Goal: Information Seeking & Learning: Check status

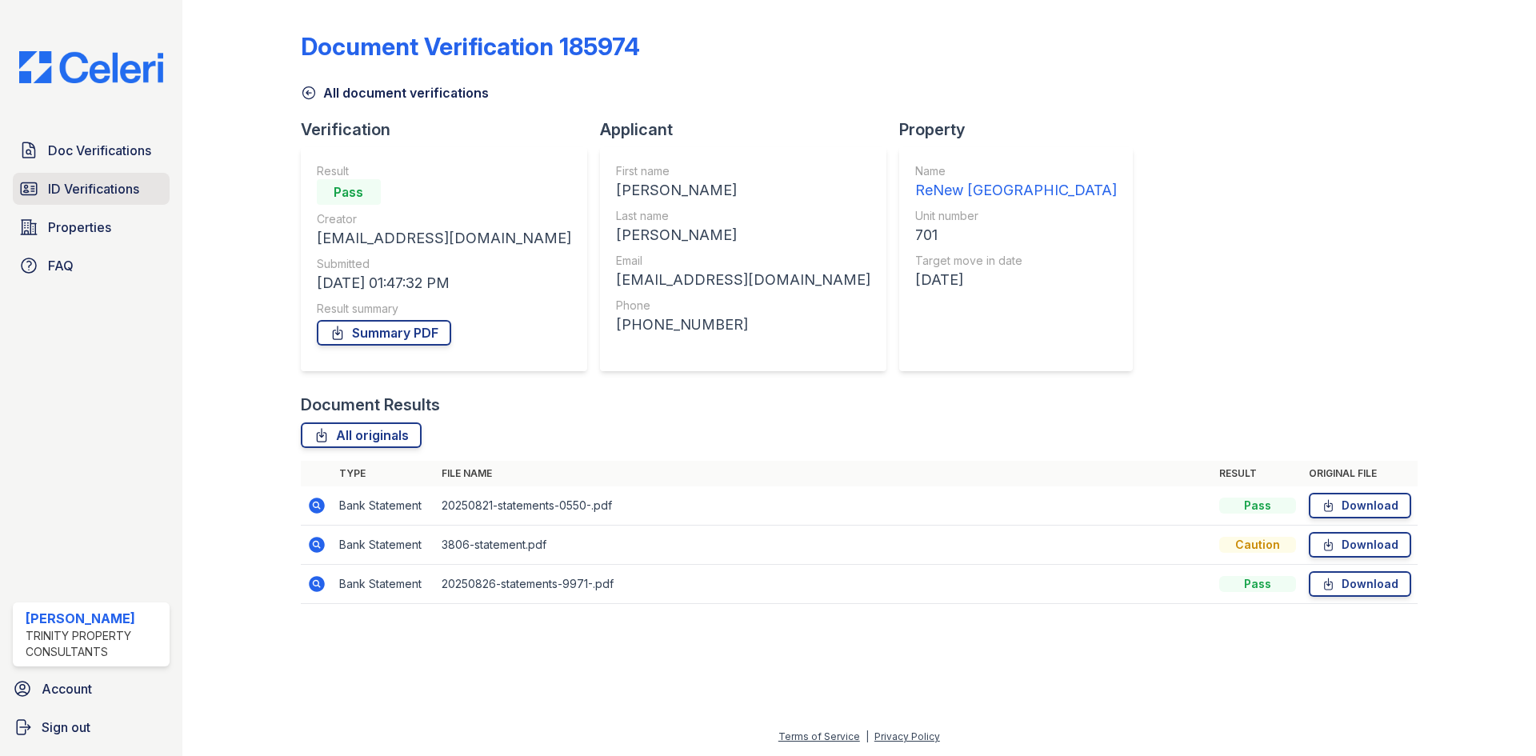
click at [72, 189] on span "ID Verifications" at bounding box center [93, 188] width 91 height 19
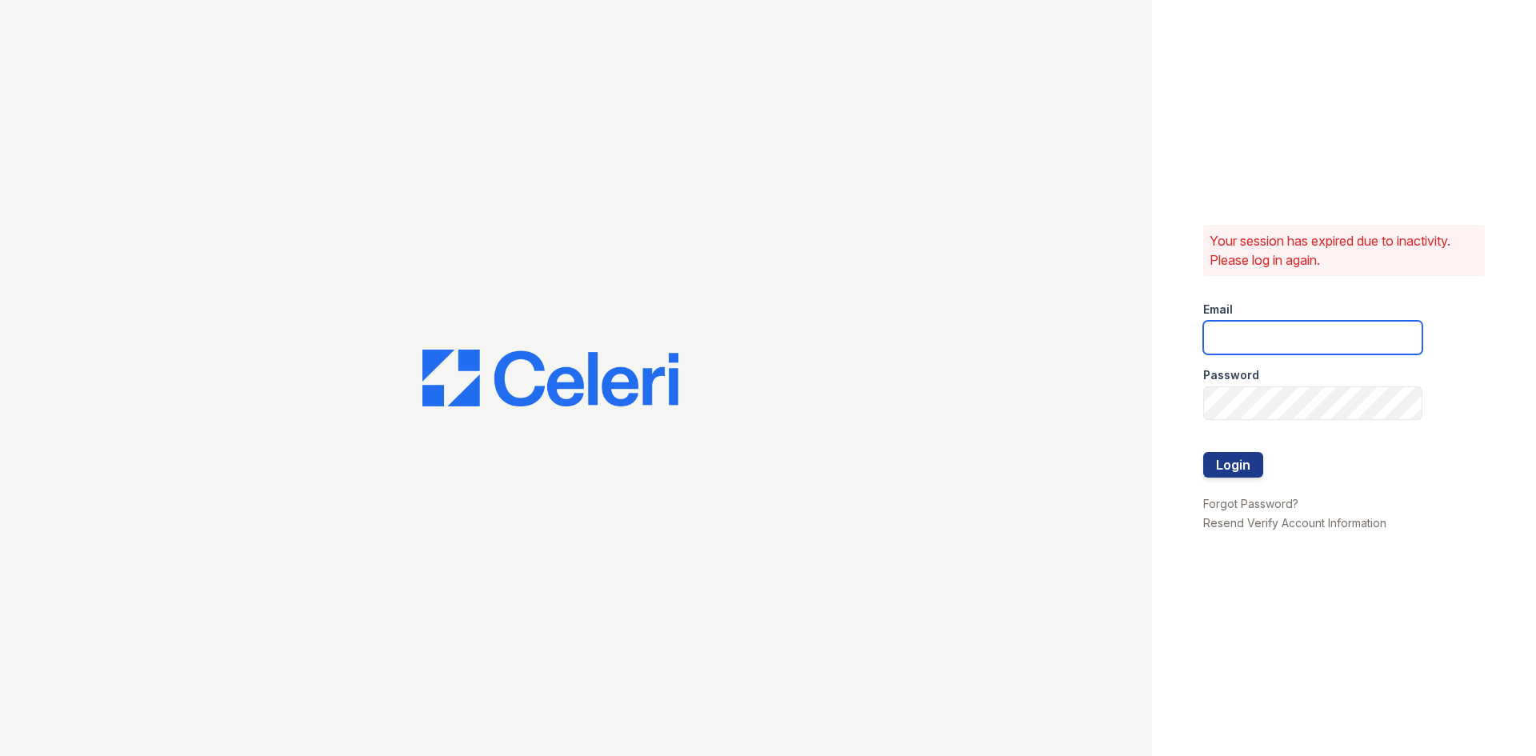
type input "[EMAIL_ADDRESS][DOMAIN_NAME]"
click at [1226, 464] on button "Login" at bounding box center [1233, 465] width 60 height 26
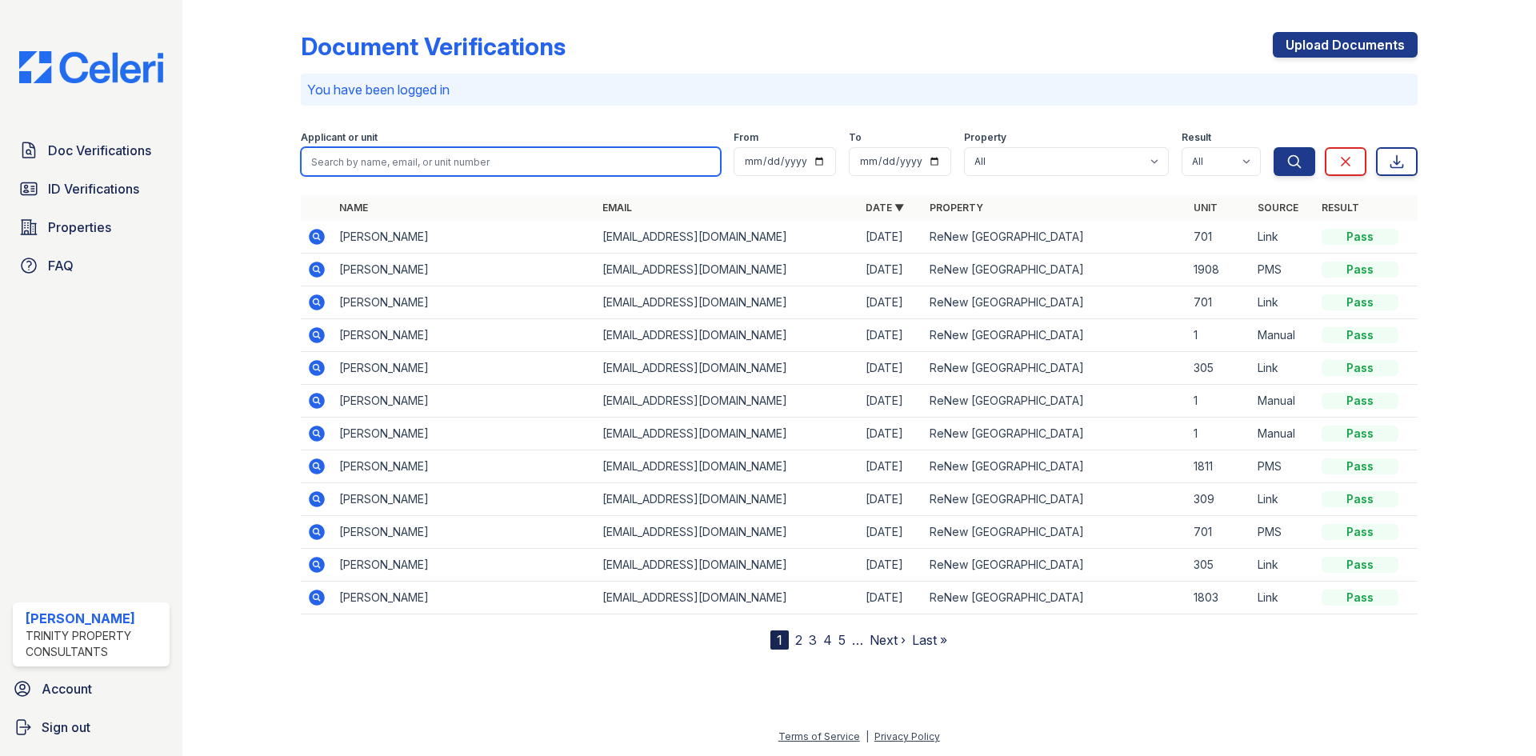
click at [502, 163] on input "search" at bounding box center [511, 161] width 420 height 29
click at [502, 165] on input "search" at bounding box center [511, 161] width 420 height 29
type input "fausto fabian"
click at [1274, 147] on button "Search" at bounding box center [1295, 161] width 42 height 29
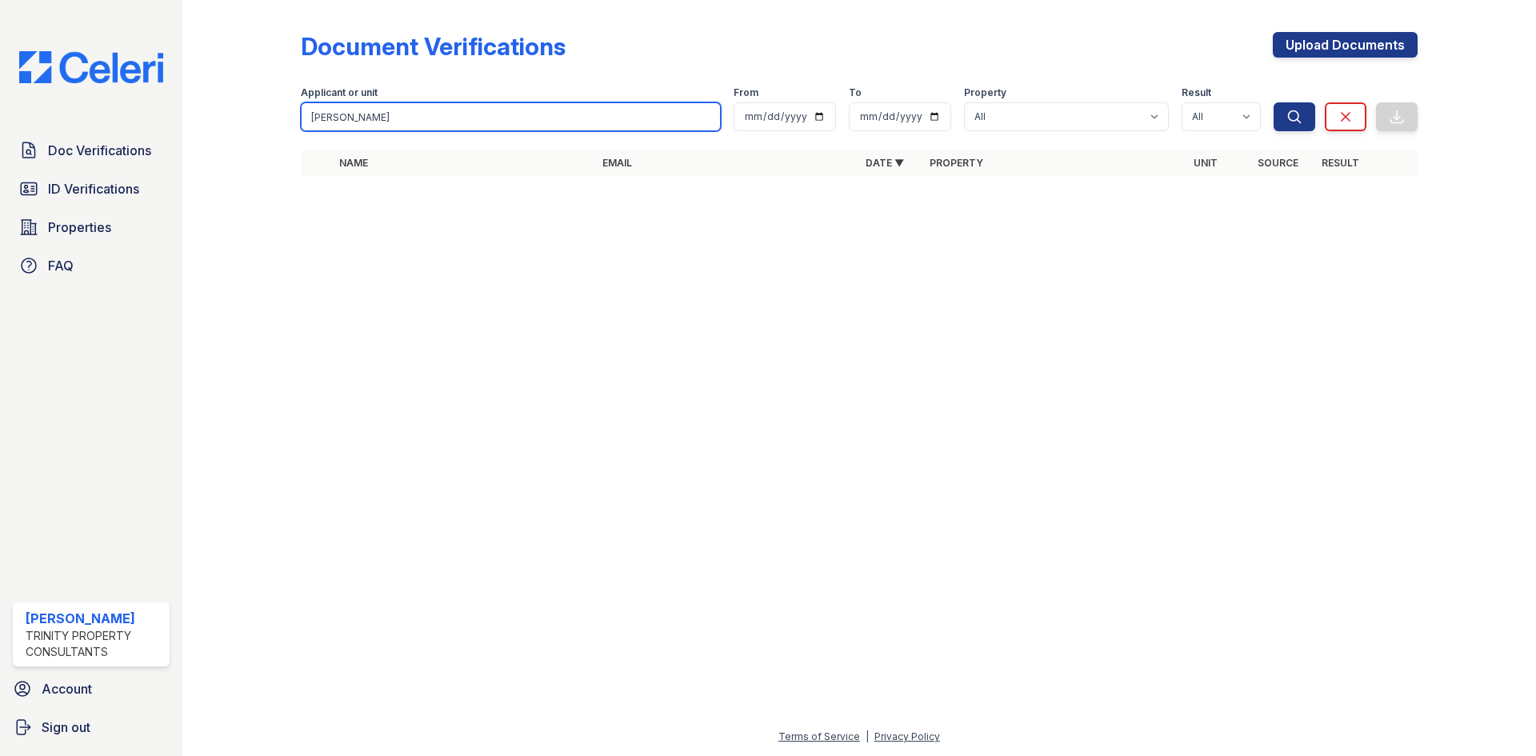
drag, startPoint x: 442, startPoint y: 118, endPoint x: 337, endPoint y: 117, distance: 104.8
click at [338, 117] on input "fausto fabian" at bounding box center [511, 116] width 420 height 29
type input "fausto"
click at [1274, 102] on button "Search" at bounding box center [1295, 116] width 42 height 29
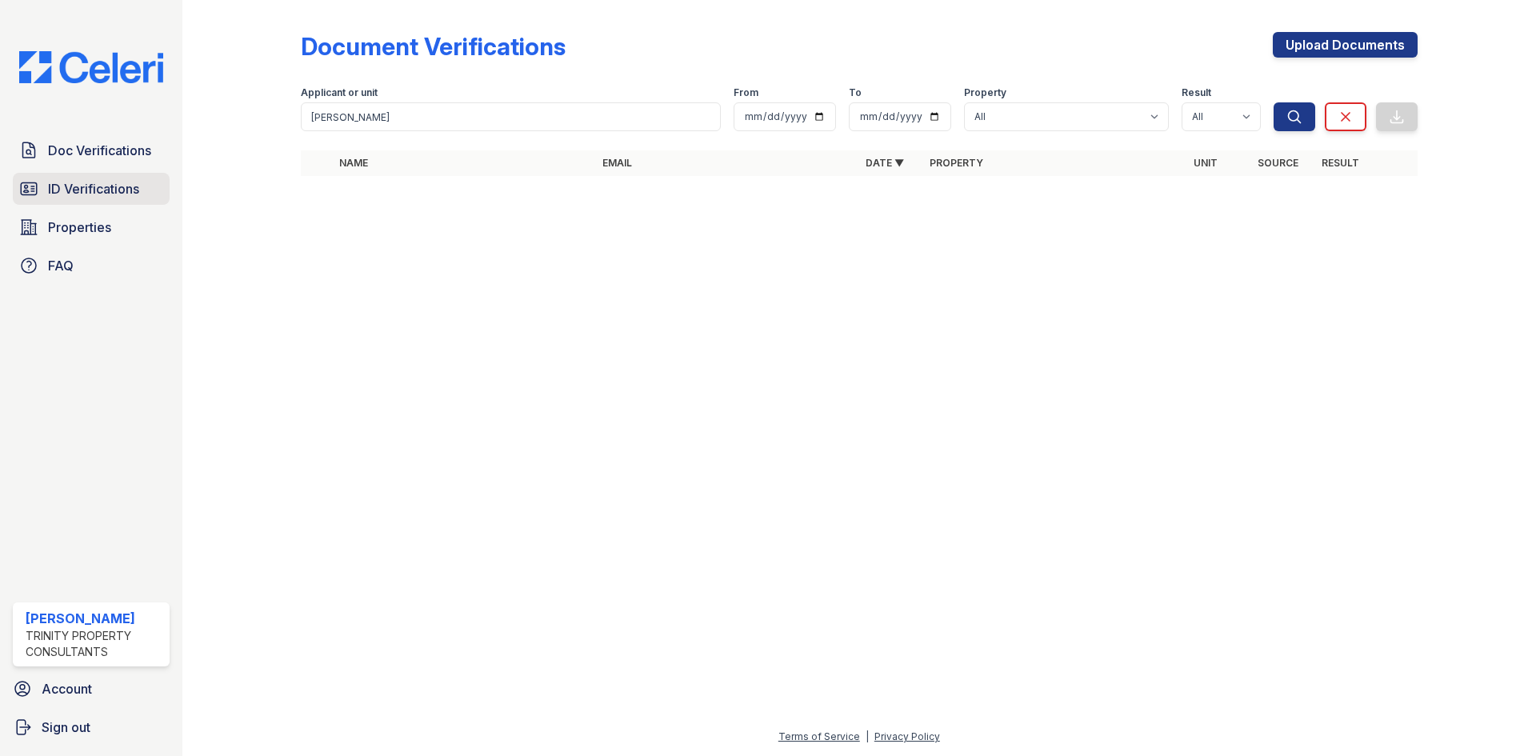
click at [124, 205] on link "ID Verifications" at bounding box center [91, 189] width 157 height 32
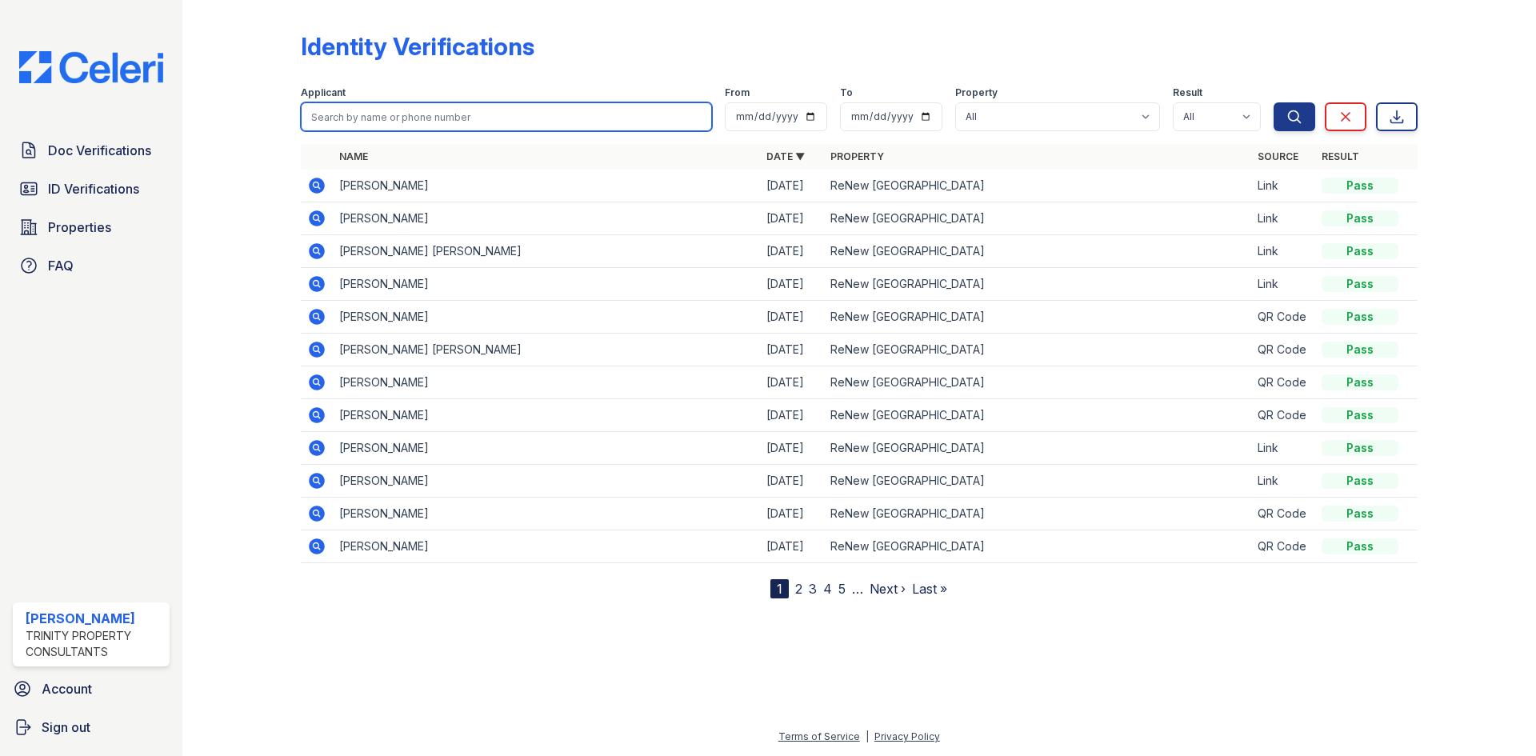
drag, startPoint x: 446, startPoint y: 127, endPoint x: 443, endPoint y: 119, distance: 8.6
click at [444, 121] on input "search" at bounding box center [506, 116] width 411 height 29
type input "fausto"
click at [1274, 102] on button "Search" at bounding box center [1295, 116] width 42 height 29
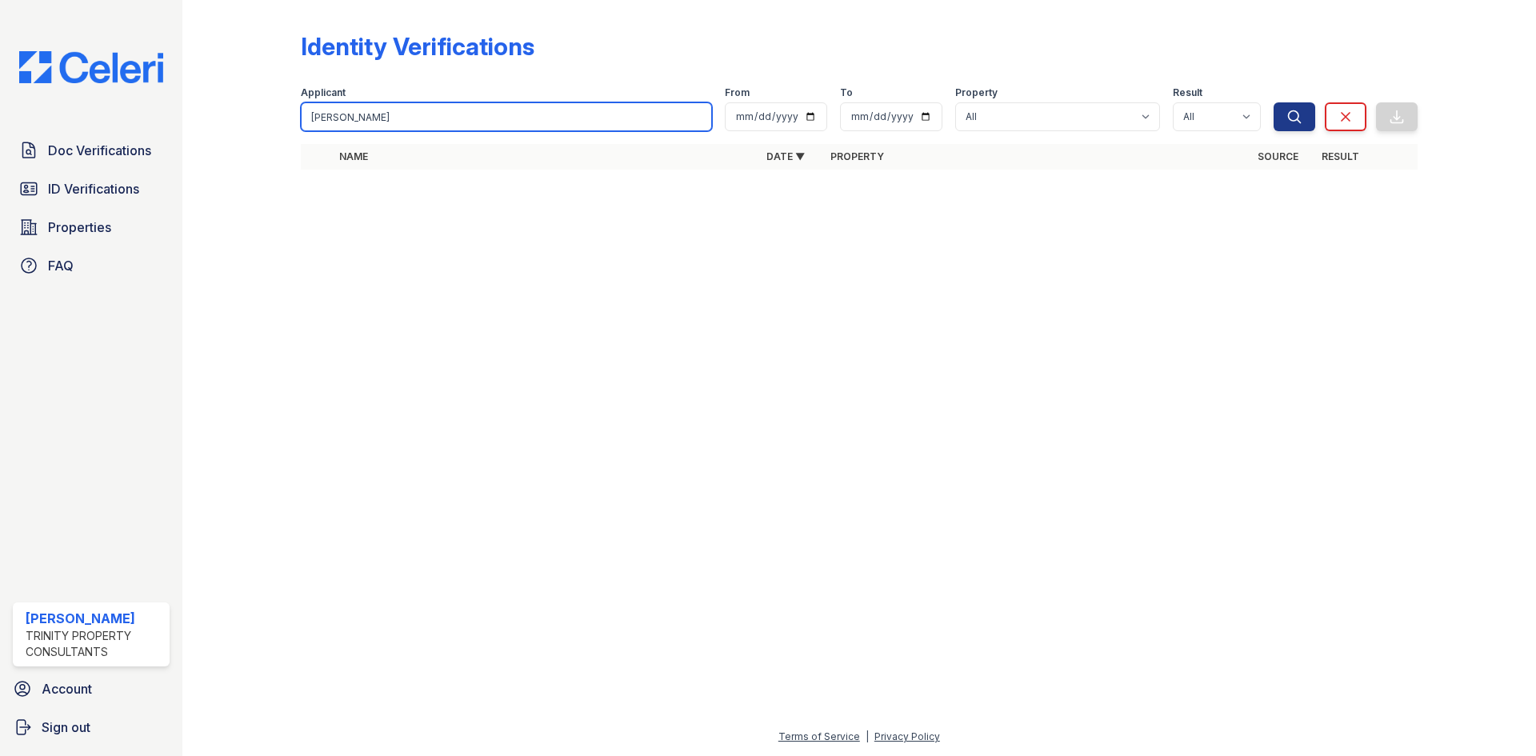
drag, startPoint x: 390, startPoint y: 124, endPoint x: 218, endPoint y: 119, distance: 172.1
click at [218, 119] on div "Identity Verifications Filter Applicant fausto From To Property All ReNew Wheat…" at bounding box center [859, 105] width 1302 height 211
type input "frausto"
click at [1274, 102] on button "Search" at bounding box center [1295, 116] width 42 height 29
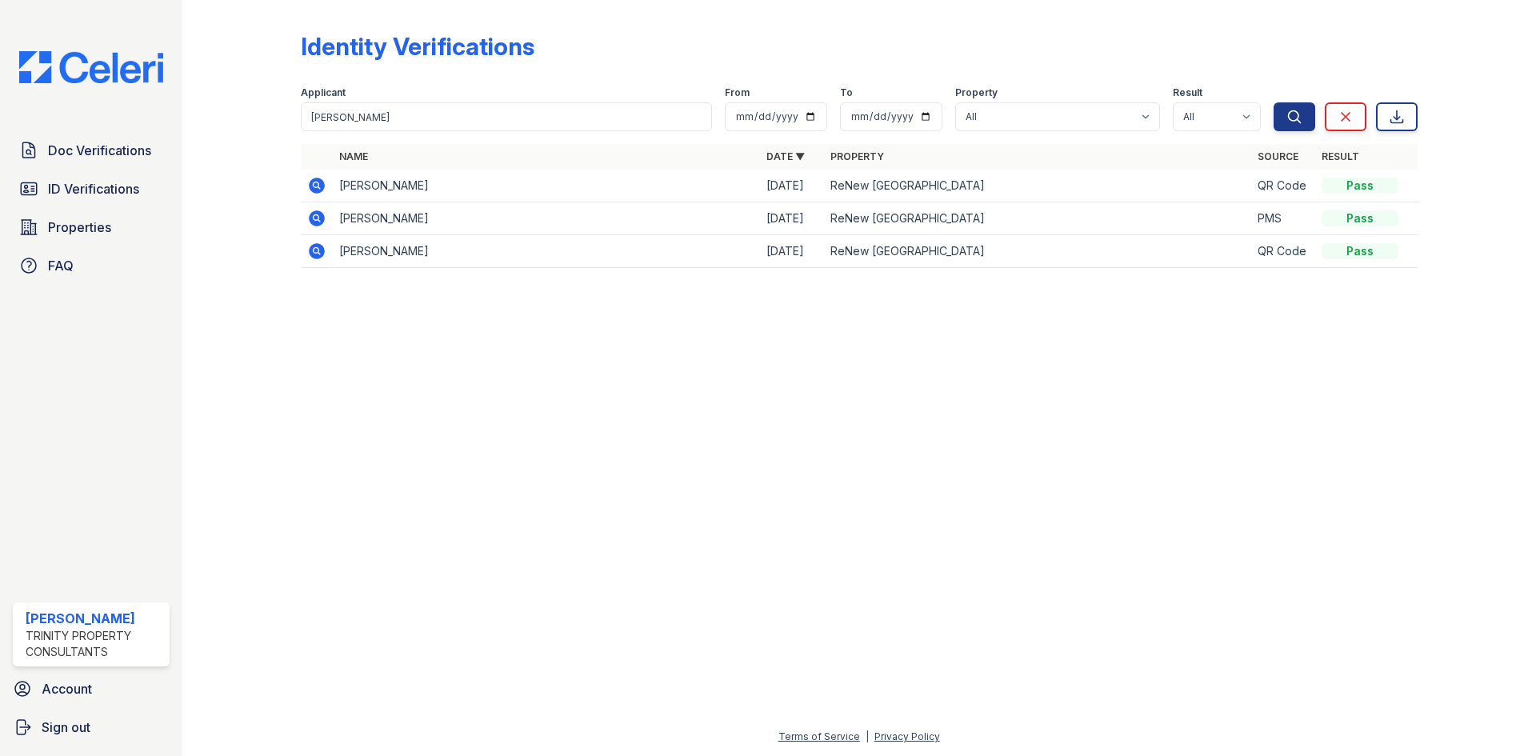
click at [311, 182] on icon at bounding box center [317, 186] width 16 height 16
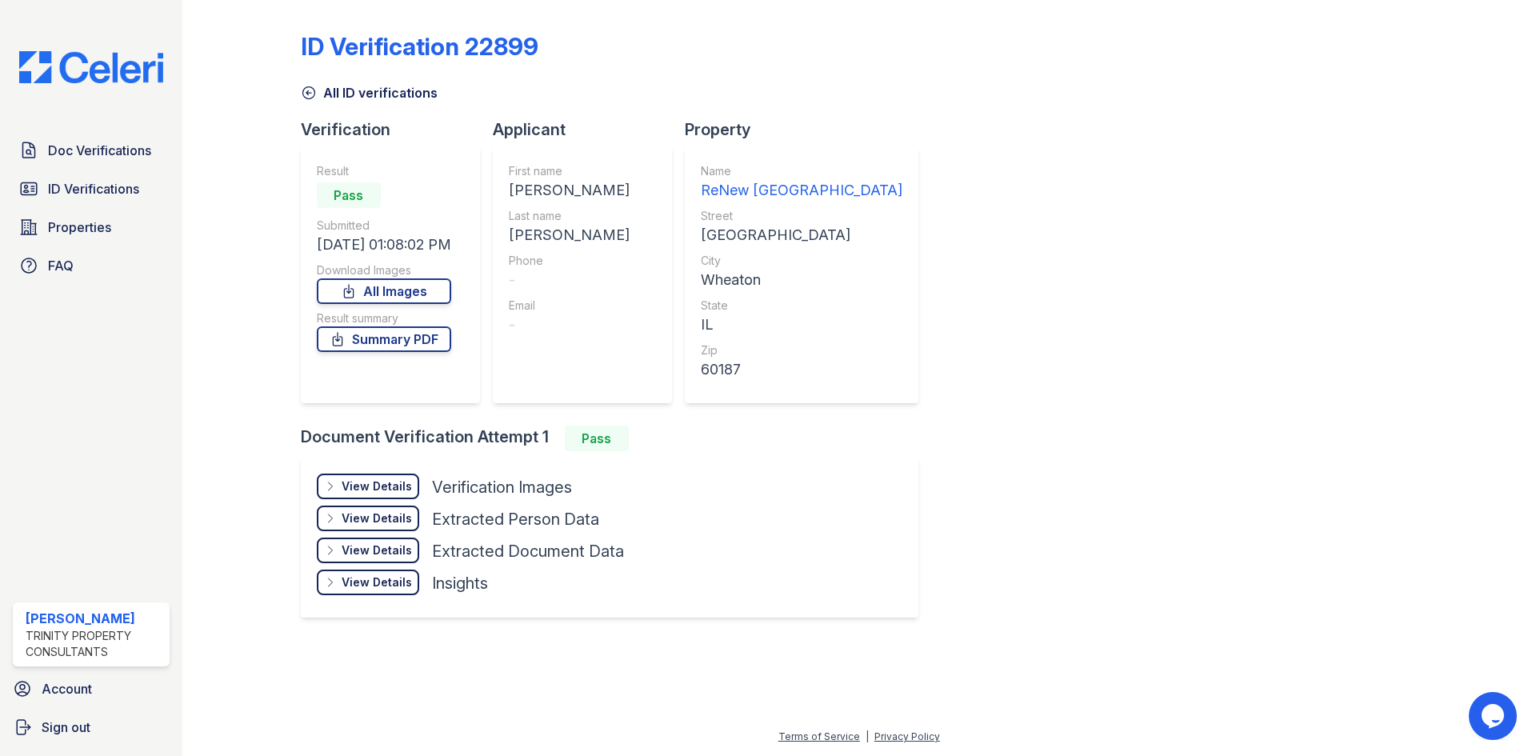
click at [388, 487] on div "View Details" at bounding box center [377, 486] width 70 height 16
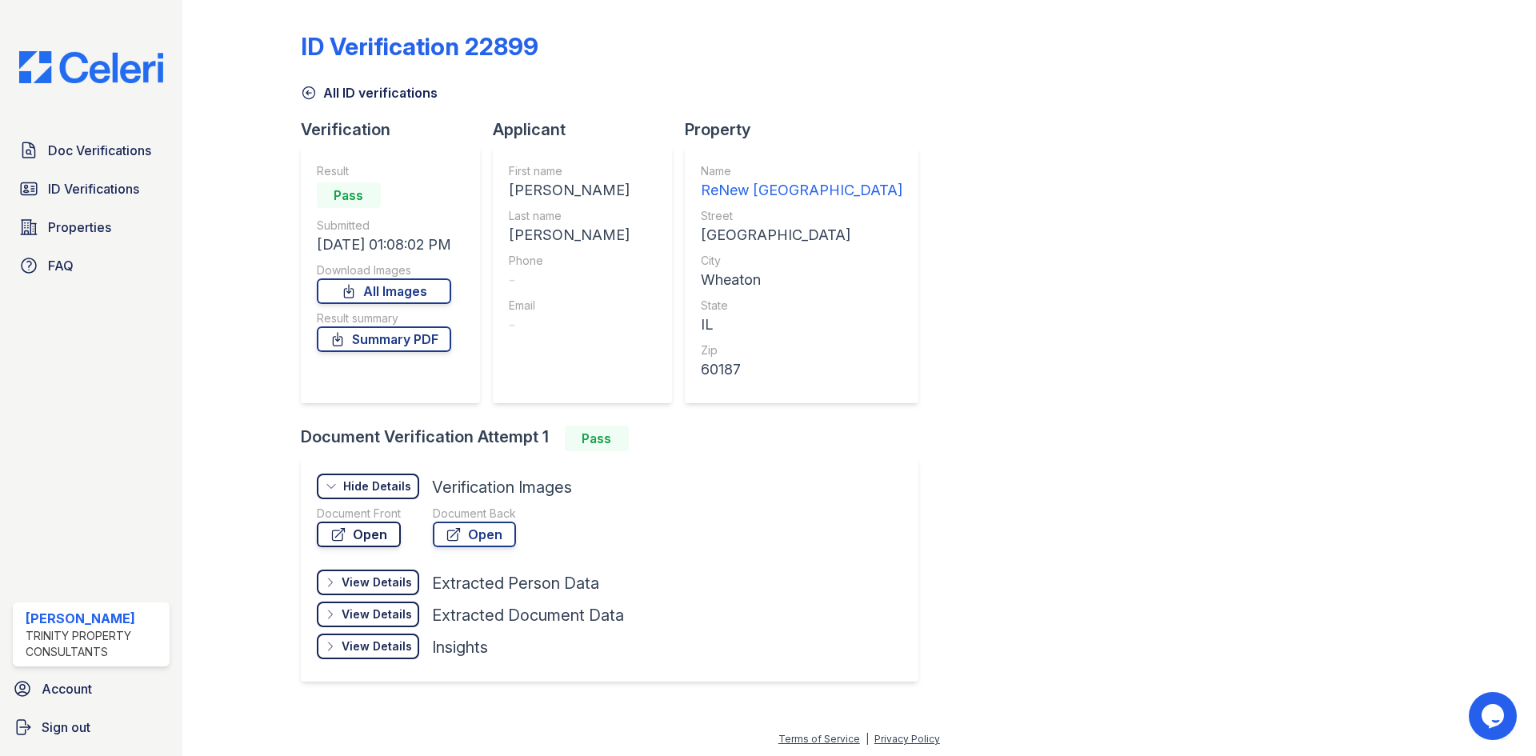
click at [371, 529] on link "Open" at bounding box center [359, 535] width 84 height 26
click at [106, 182] on span "ID Verifications" at bounding box center [93, 188] width 91 height 19
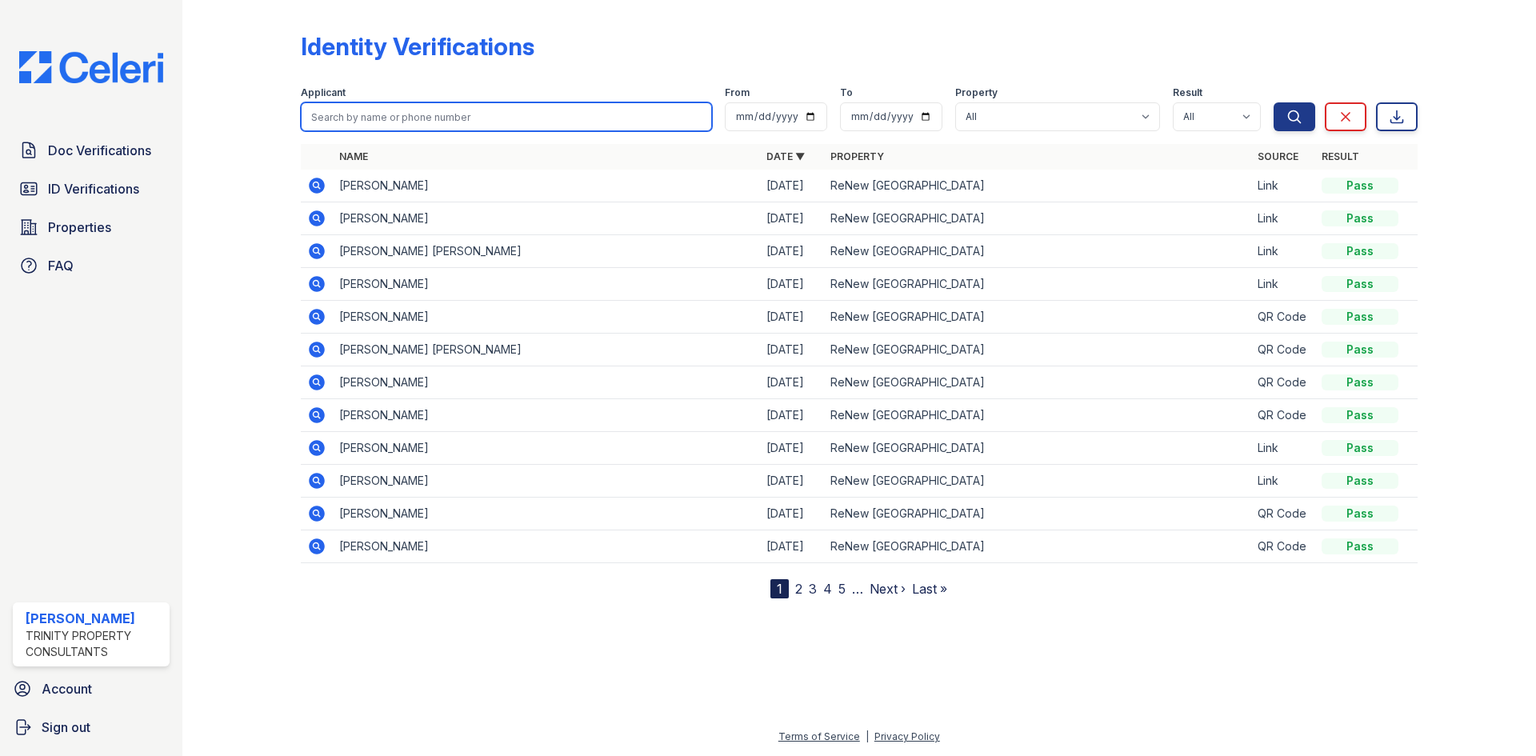
click at [442, 112] on input "search" at bounding box center [506, 116] width 411 height 29
type input "matthew quinn"
click at [1274, 102] on button "Search" at bounding box center [1295, 116] width 42 height 29
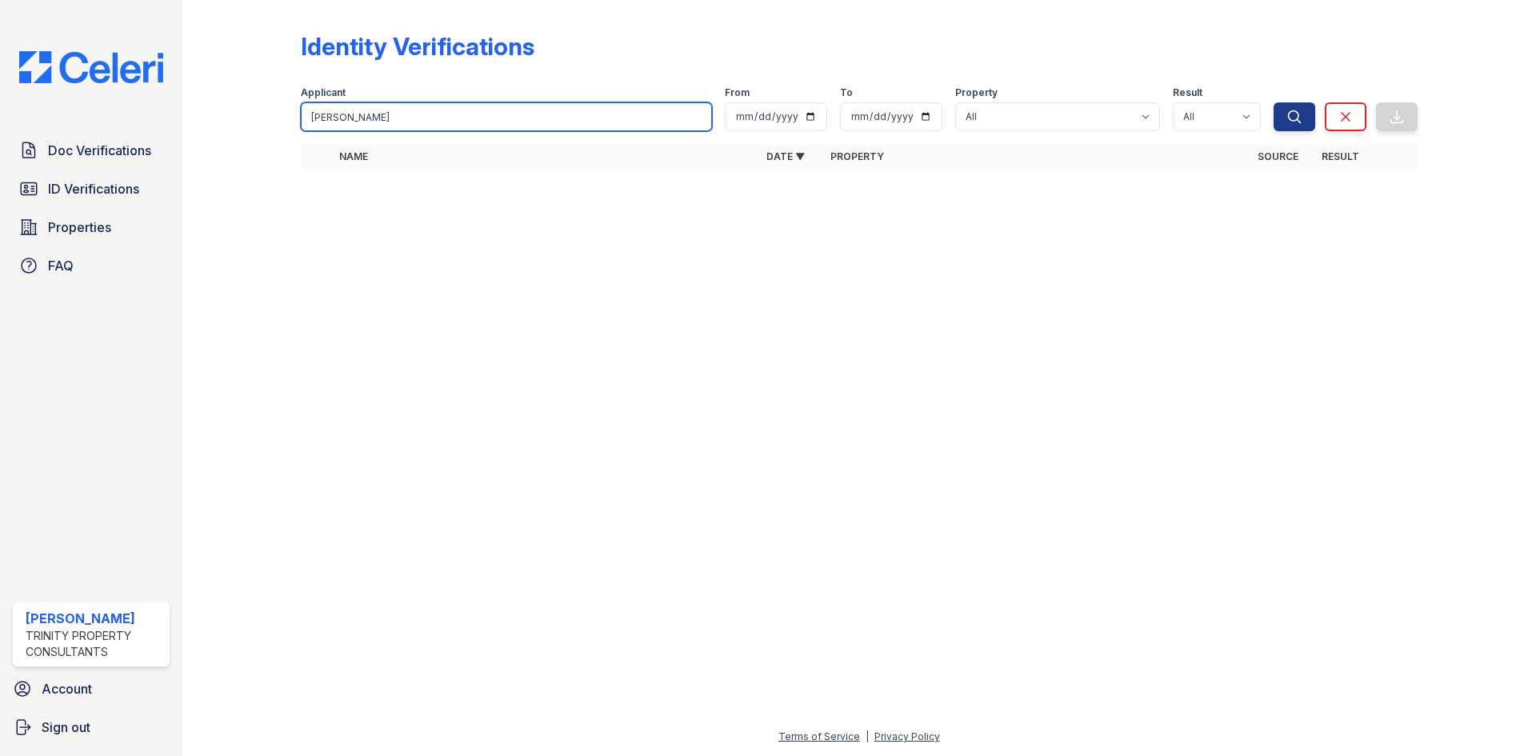
drag, startPoint x: 424, startPoint y: 115, endPoint x: 362, endPoint y: 128, distance: 63.7
click at [362, 128] on input "matthew quinn" at bounding box center [506, 116] width 411 height 29
click at [350, 126] on input "matthew quinn" at bounding box center [506, 116] width 411 height 29
drag, startPoint x: 388, startPoint y: 115, endPoint x: 353, endPoint y: 116, distance: 35.2
click at [353, 116] on input "matthew quinn" at bounding box center [506, 116] width 411 height 29
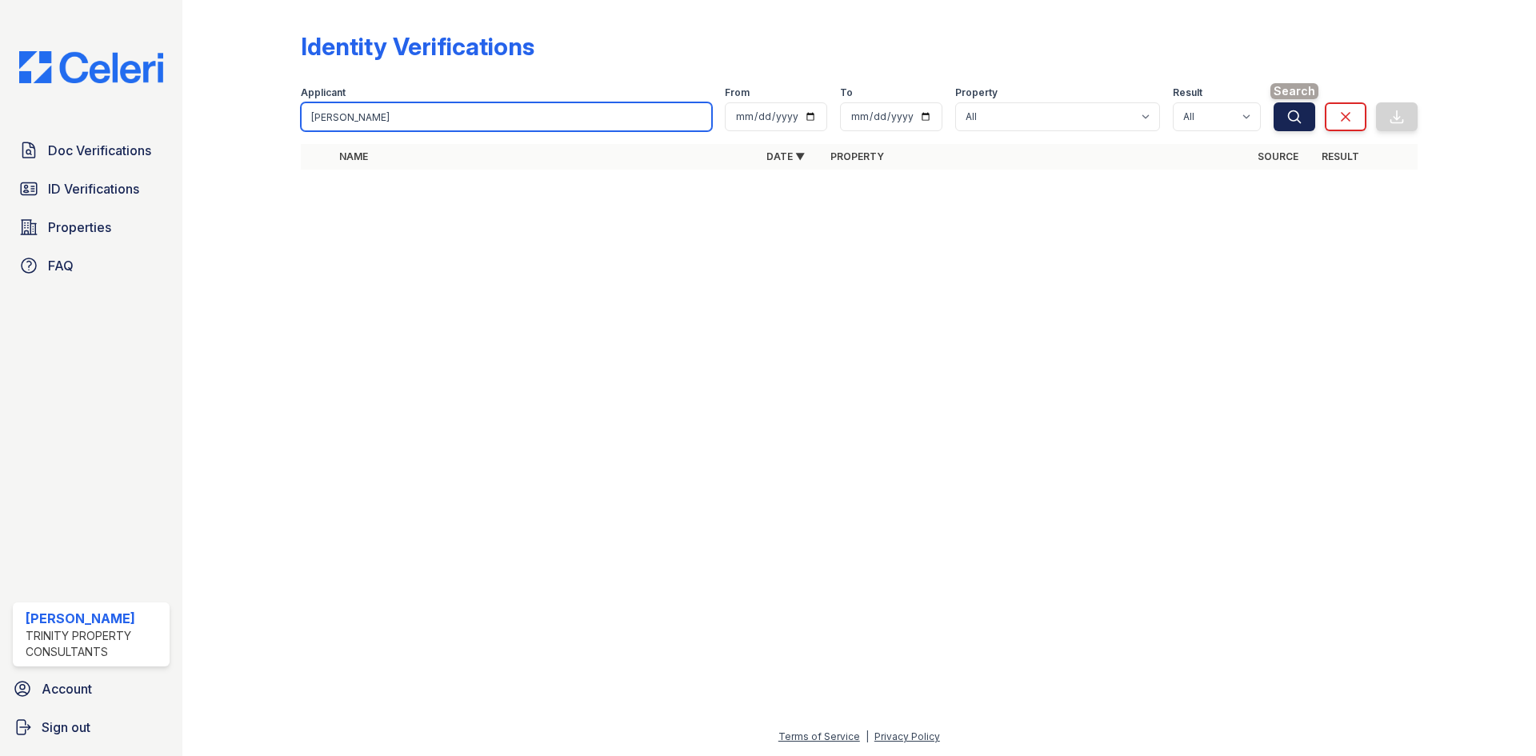
type input "matthew"
click at [1296, 114] on icon "submit" at bounding box center [1294, 117] width 16 height 16
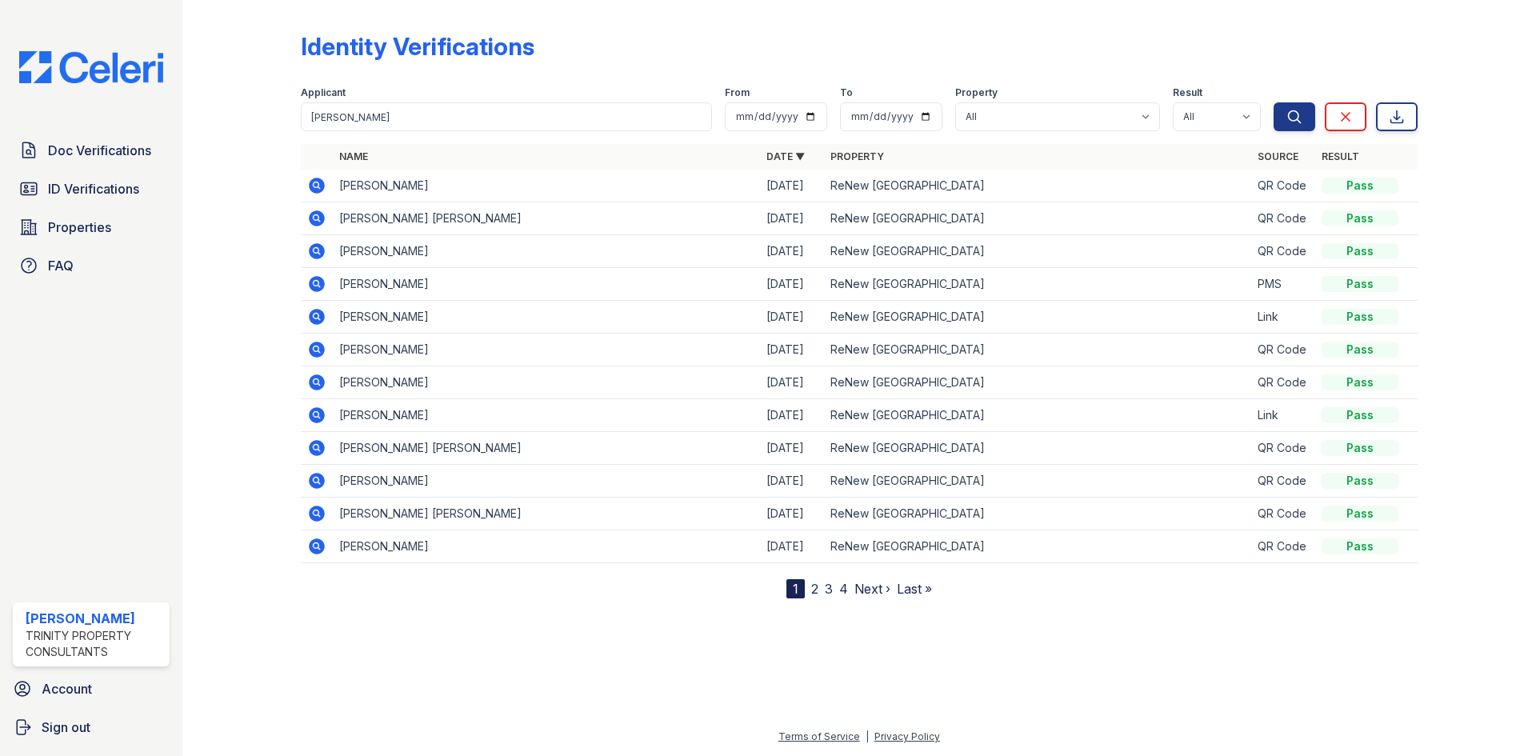
click at [817, 590] on link "2" at bounding box center [814, 589] width 7 height 16
click at [869, 592] on link "3" at bounding box center [870, 589] width 8 height 16
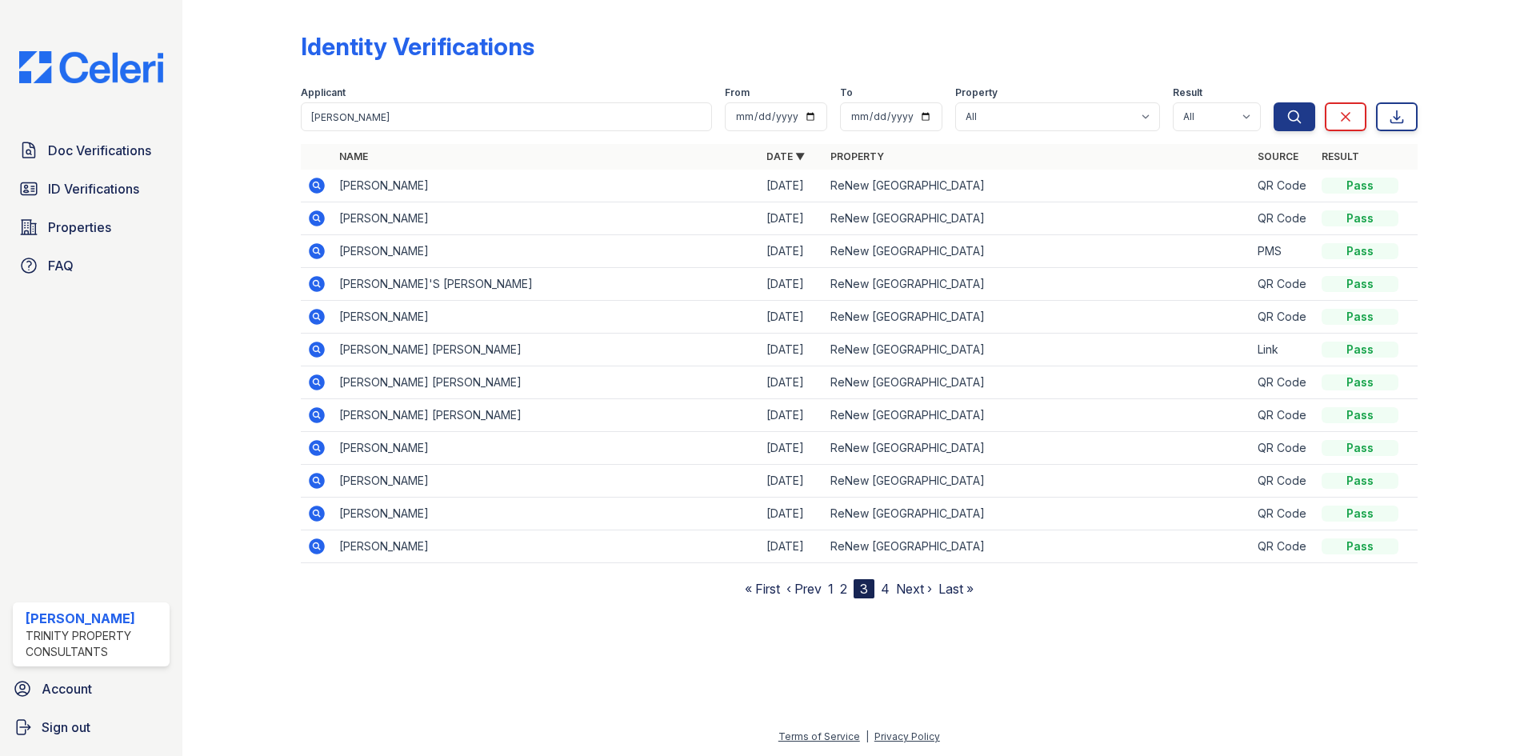
click at [886, 591] on link "4" at bounding box center [885, 589] width 9 height 16
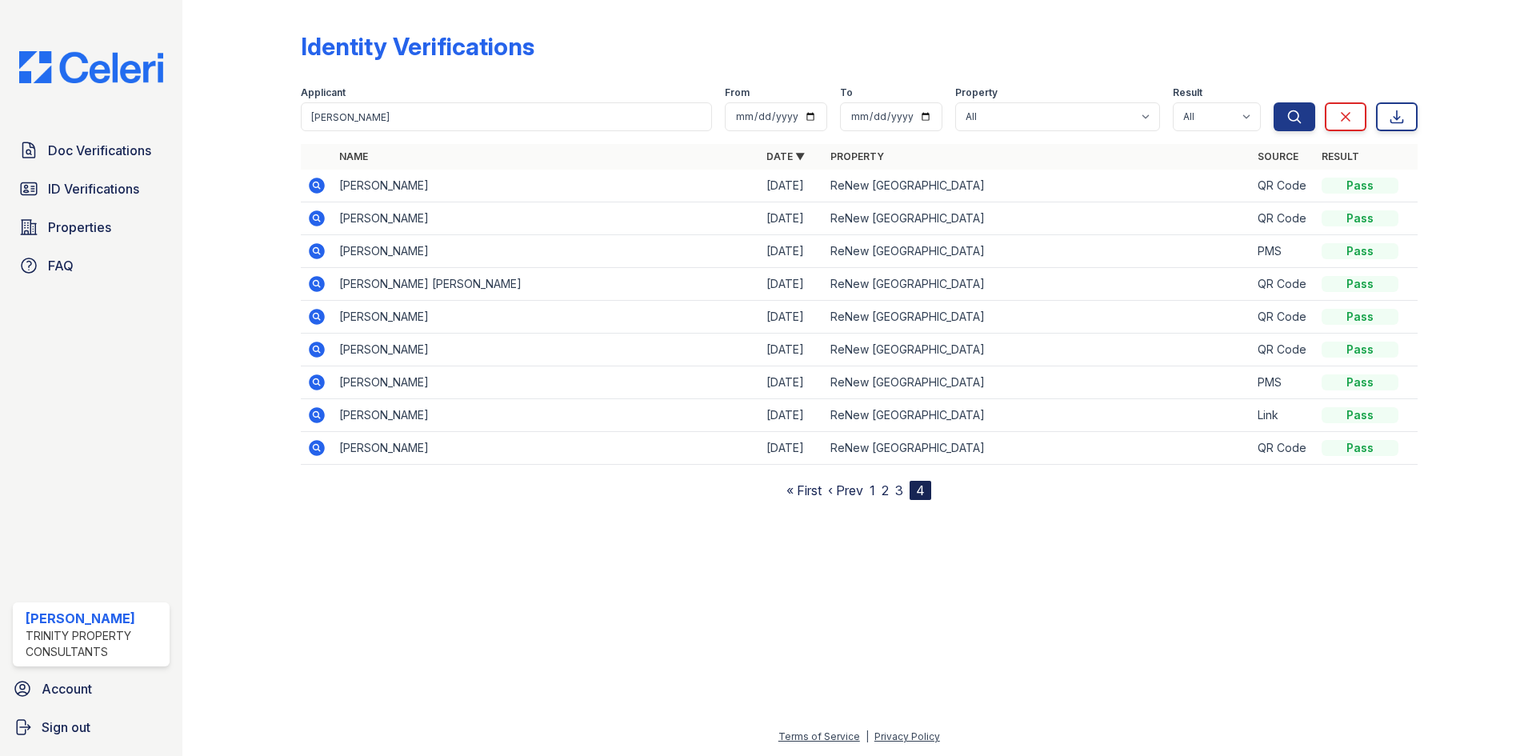
click at [315, 390] on icon at bounding box center [316, 382] width 19 height 19
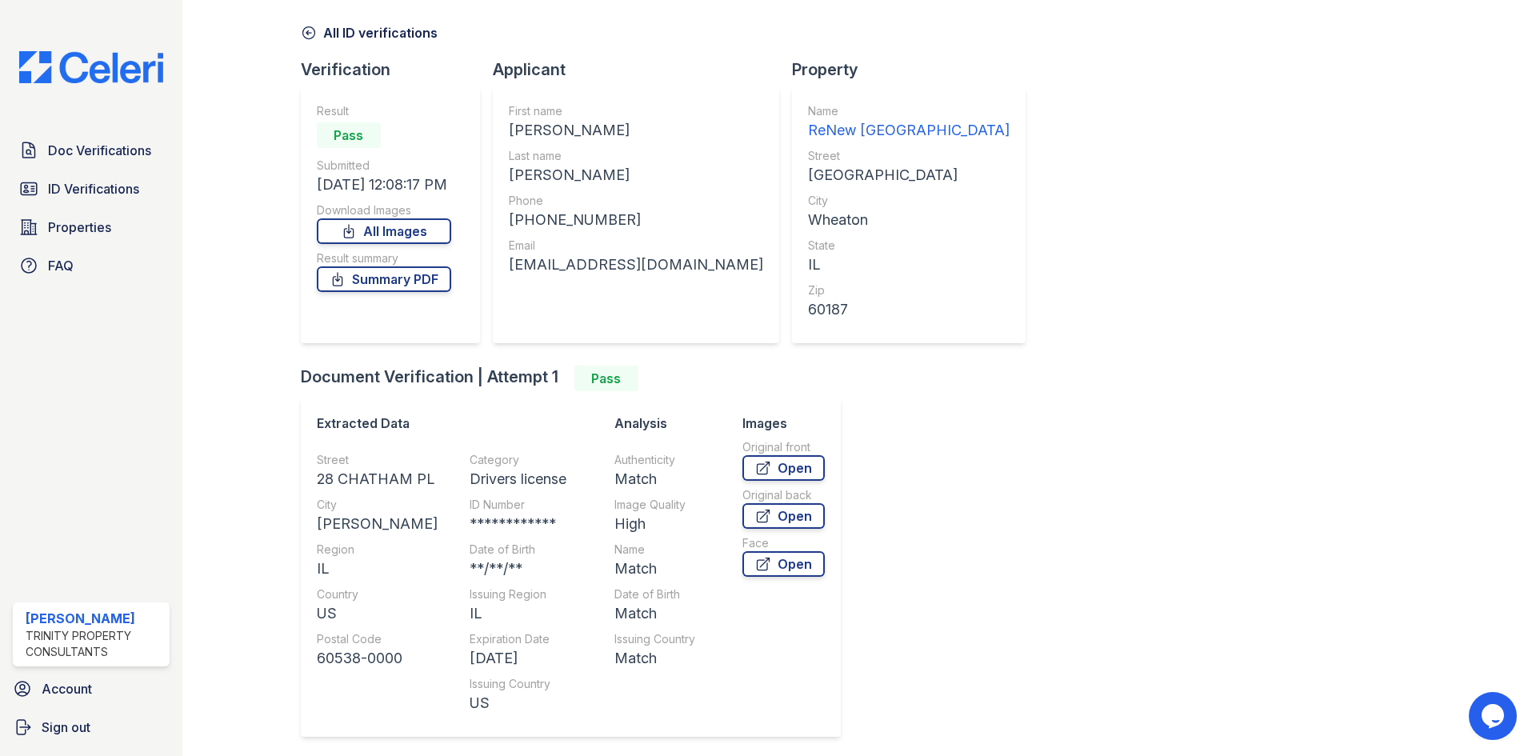
scroll to position [80, 0]
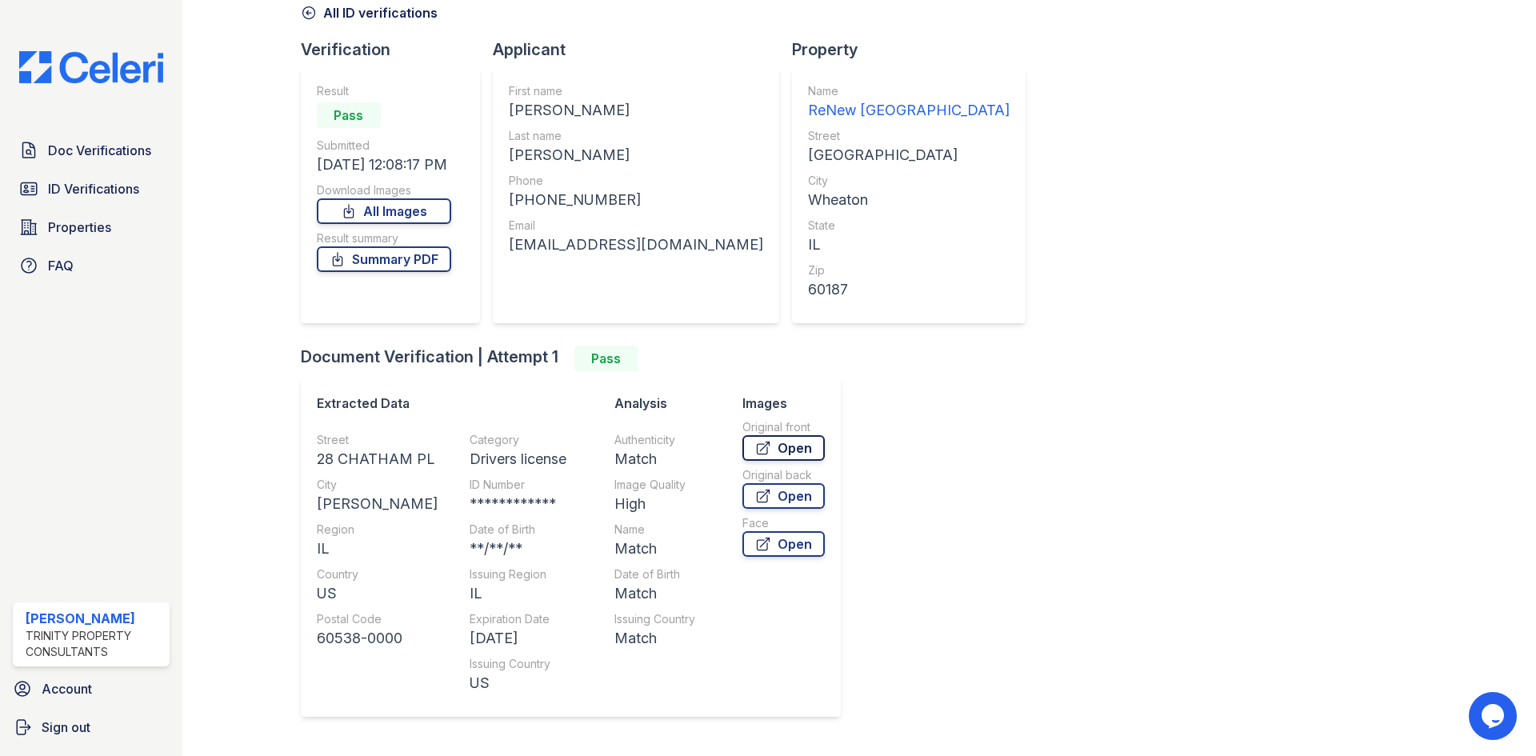
click at [773, 457] on link "Open" at bounding box center [783, 448] width 82 height 26
click at [309, 16] on icon at bounding box center [309, 13] width 16 height 16
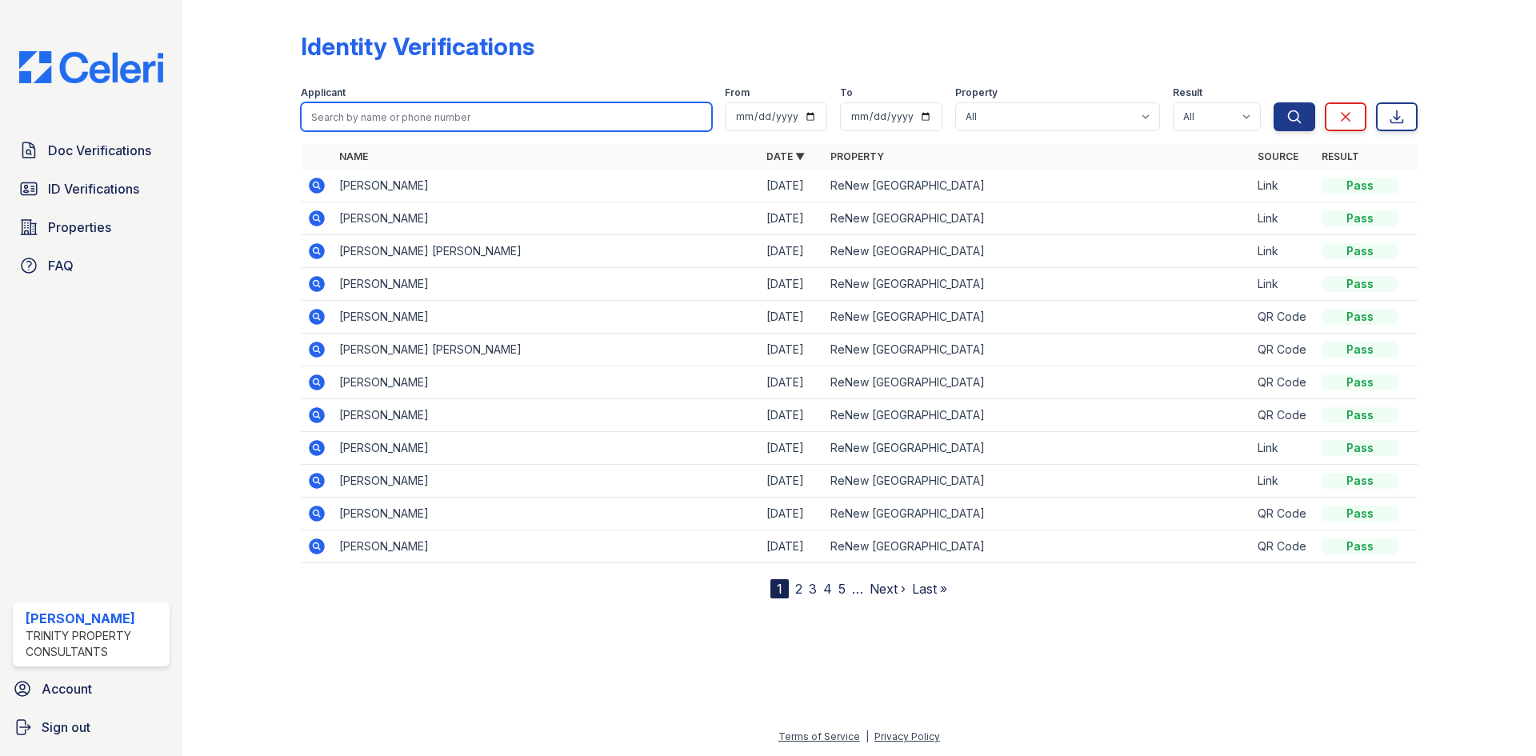
click at [402, 116] on input "search" at bounding box center [506, 116] width 411 height 29
type input "athena"
click at [1274, 102] on button "Search" at bounding box center [1295, 116] width 42 height 29
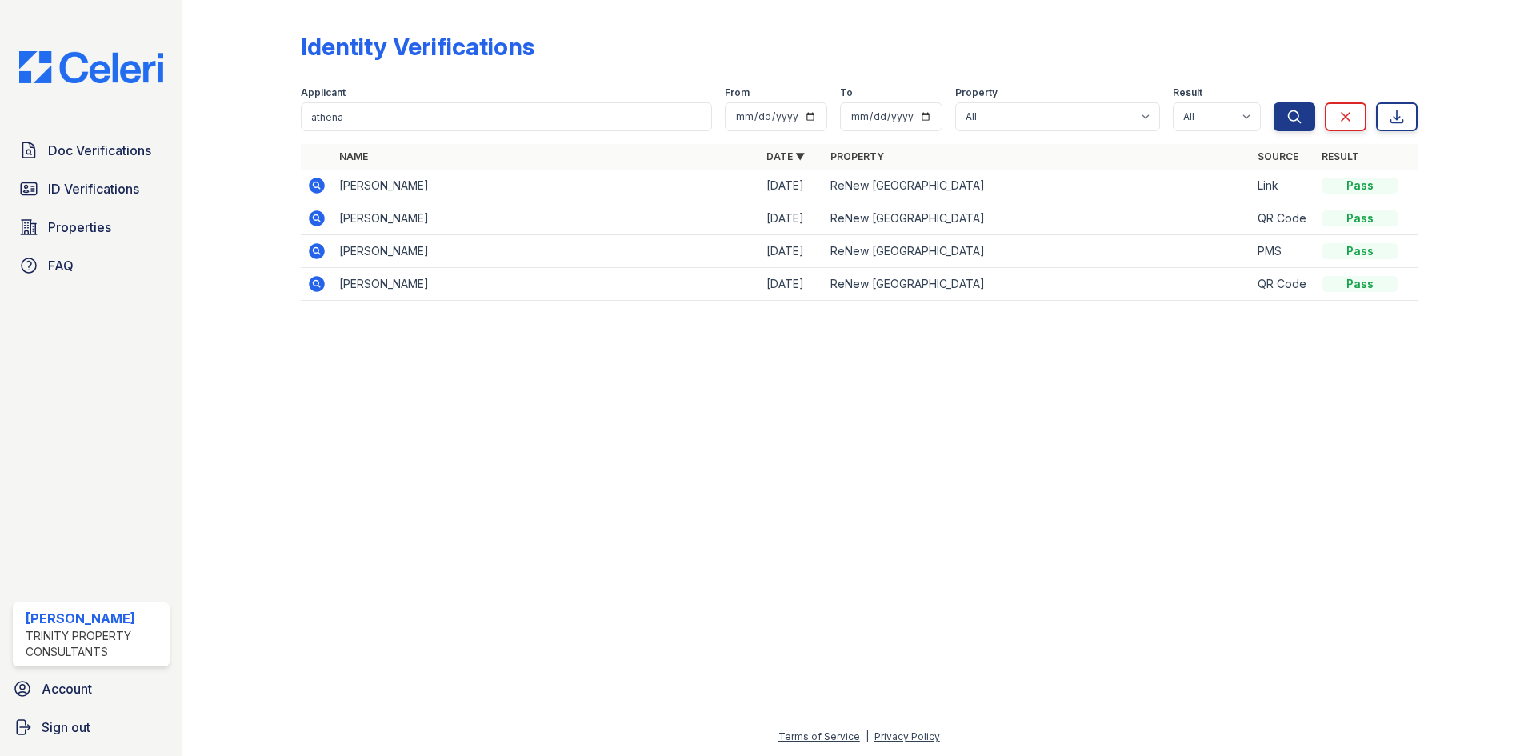
click at [312, 282] on icon at bounding box center [317, 284] width 16 height 16
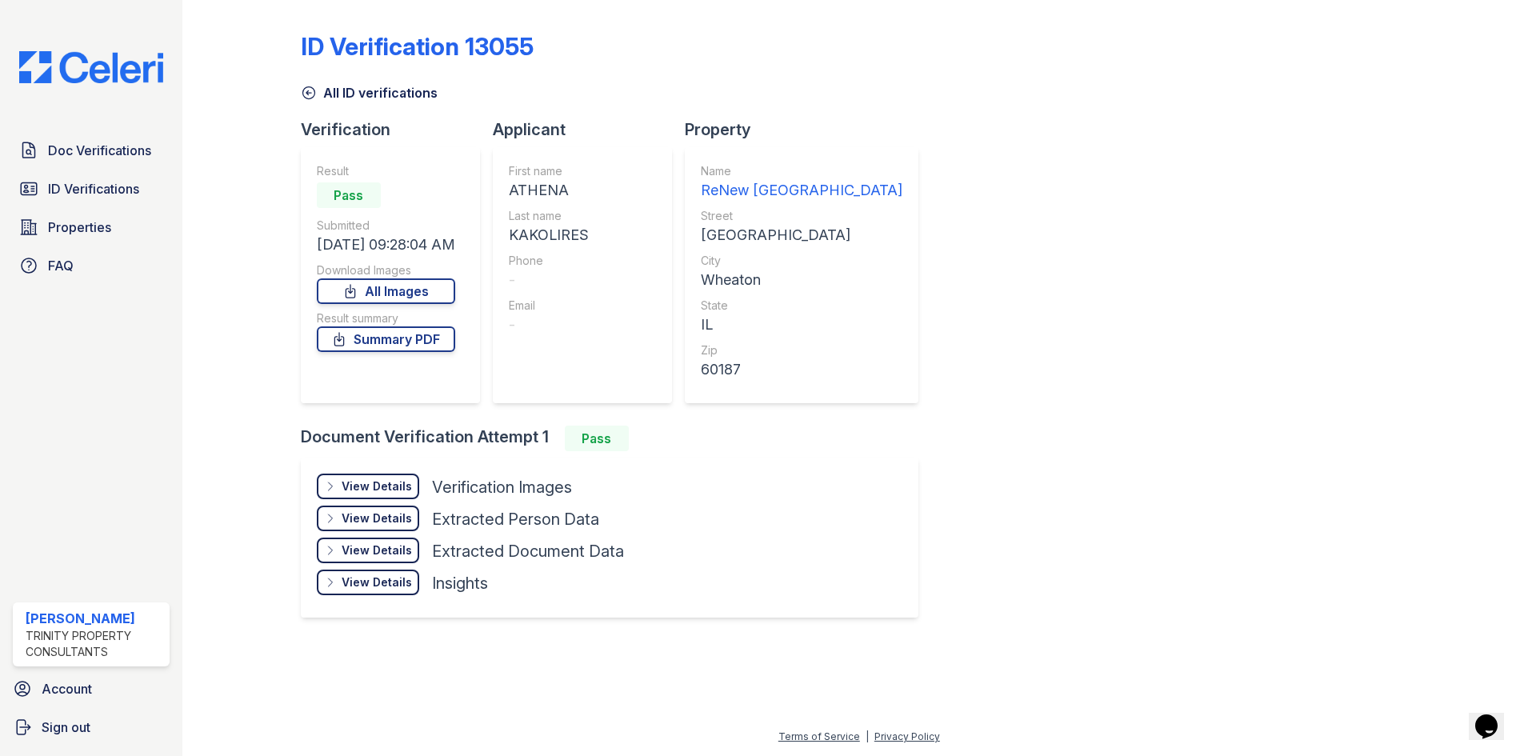
click at [390, 478] on div "View Details" at bounding box center [377, 486] width 70 height 16
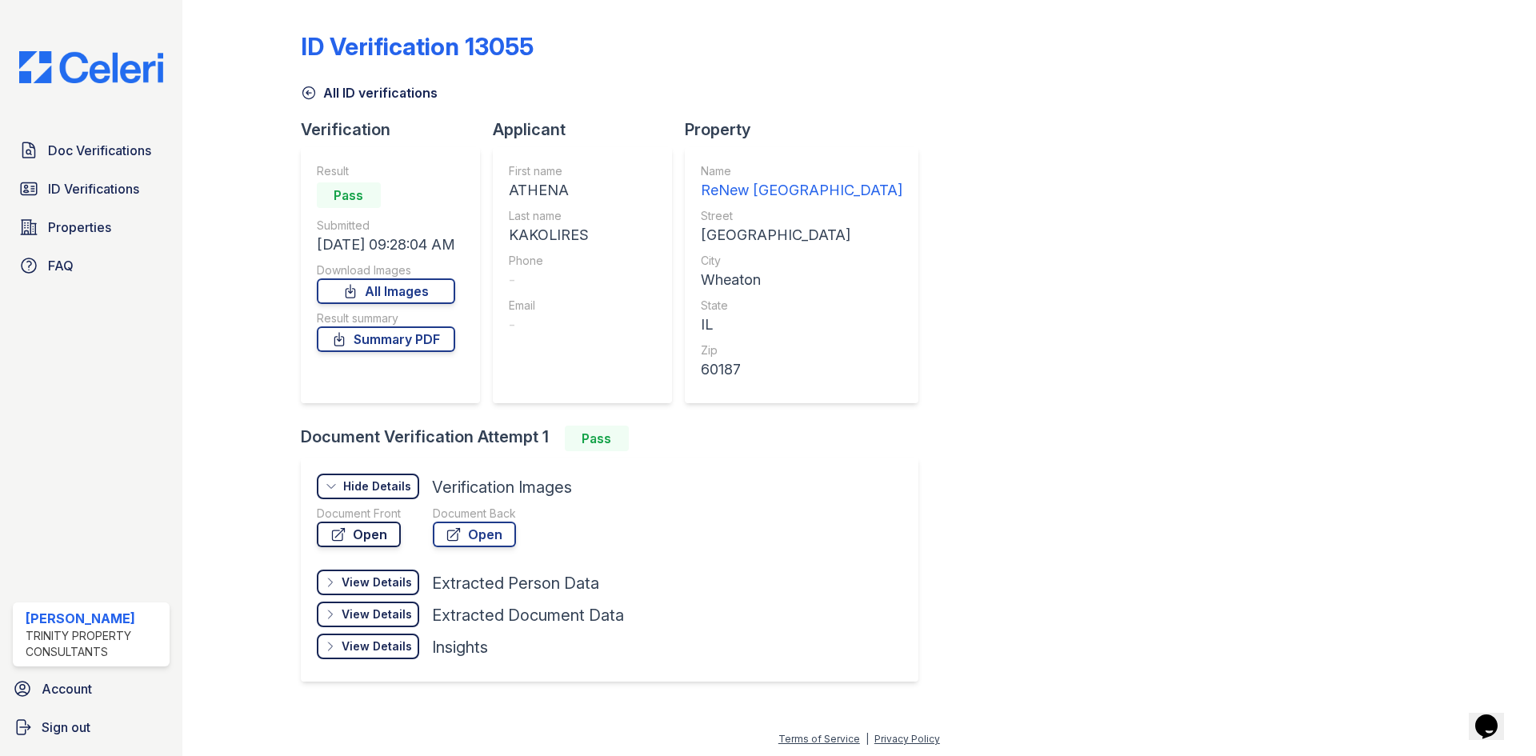
click at [363, 528] on link "Open" at bounding box center [359, 535] width 84 height 26
